Goal: Task Accomplishment & Management: Manage account settings

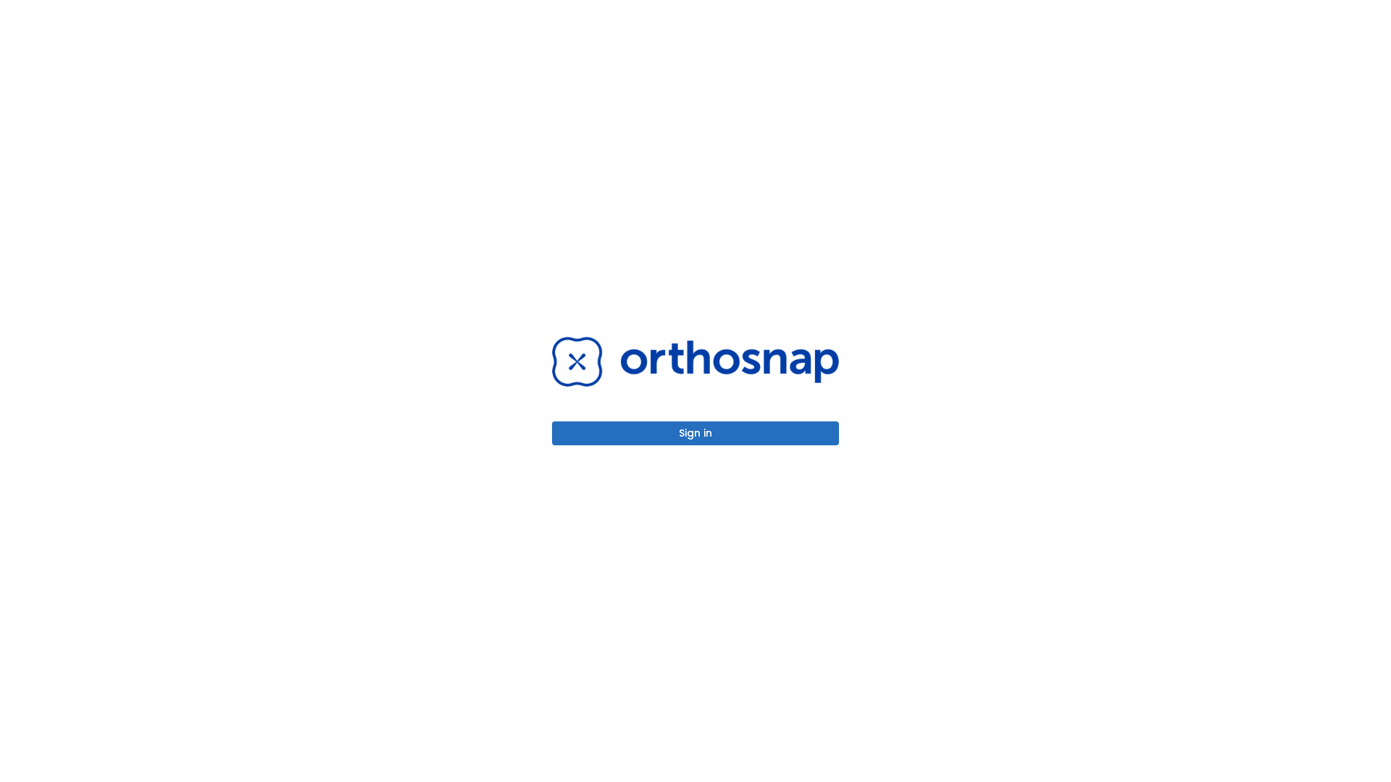
click at [695, 433] on button "Sign in" at bounding box center [695, 434] width 287 height 24
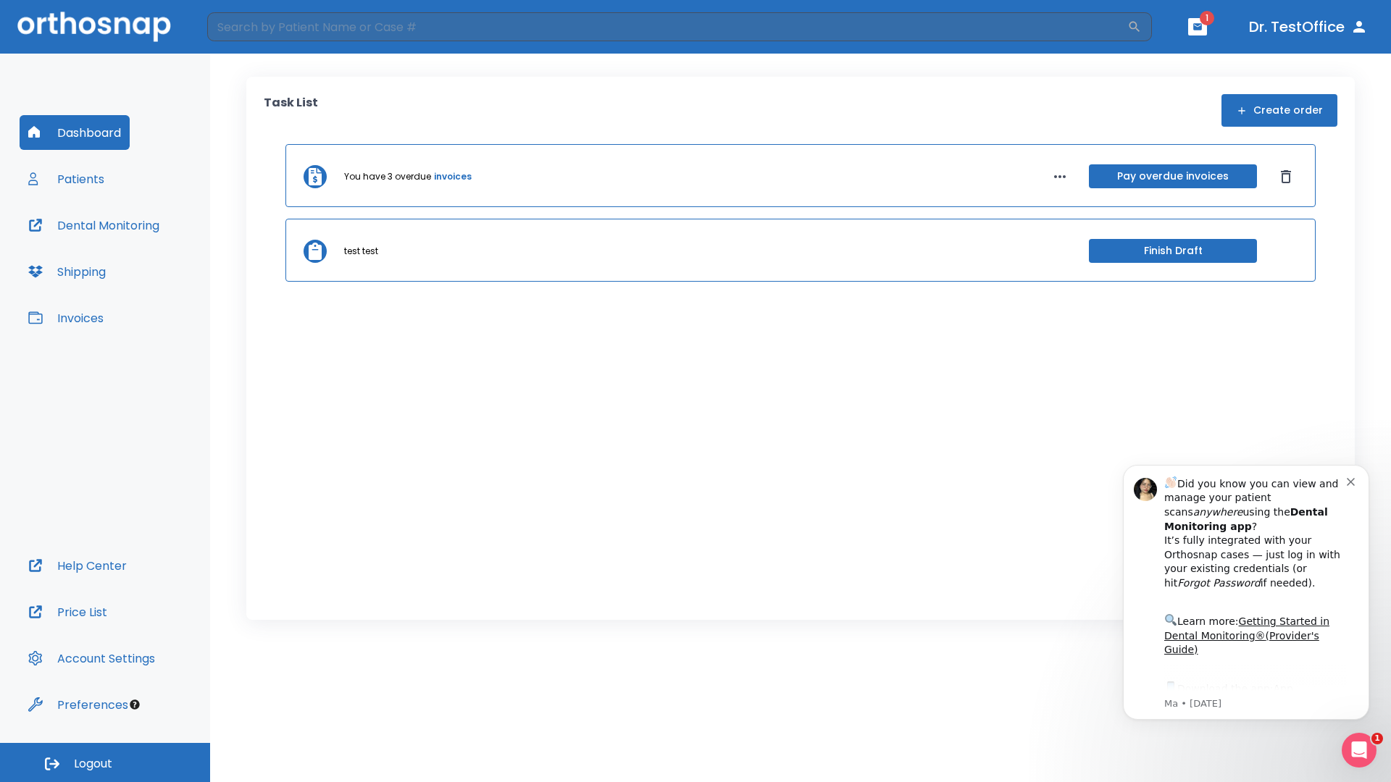
click at [105, 763] on span "Logout" at bounding box center [93, 764] width 38 height 16
